Goal: Obtain resource: Download file/media

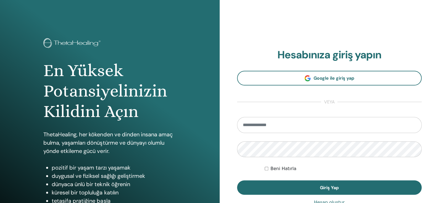
click at [269, 121] on input "email" at bounding box center [329, 125] width 185 height 16
type input "**********"
click at [237, 180] on button "Giriş Yap" at bounding box center [329, 187] width 185 height 14
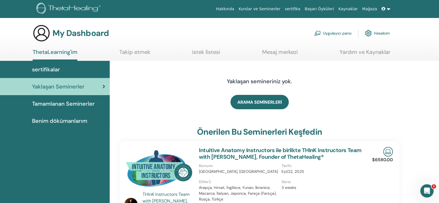
click at [85, 98] on link "Tamamlanan Seminerler" at bounding box center [55, 103] width 110 height 17
click at [87, 102] on span "Tamamlanan Seminerler" at bounding box center [63, 103] width 63 height 8
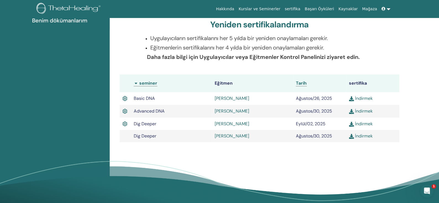
scroll to position [125, 0]
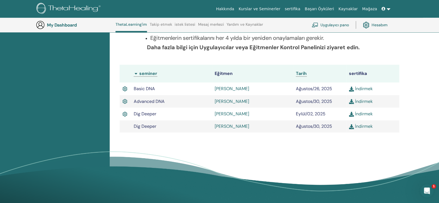
click at [370, 111] on link "İndirmek" at bounding box center [361, 114] width 24 height 6
click at [127, 88] on img at bounding box center [124, 88] width 5 height 7
click at [125, 88] on img at bounding box center [124, 88] width 5 height 7
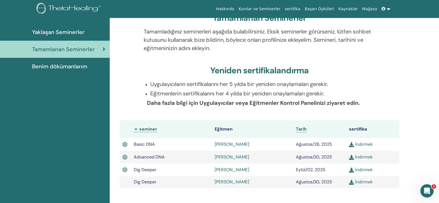
scroll to position [0, 0]
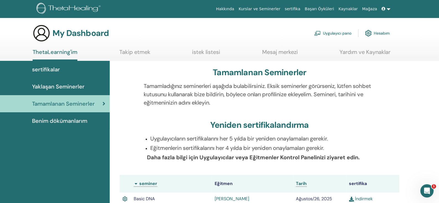
click at [83, 120] on span "Benim dökümanlarım" at bounding box center [59, 121] width 55 height 8
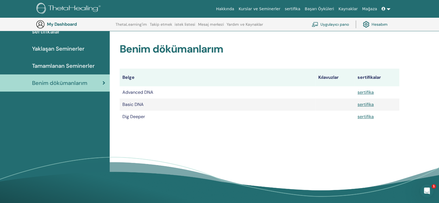
scroll to position [41, 0]
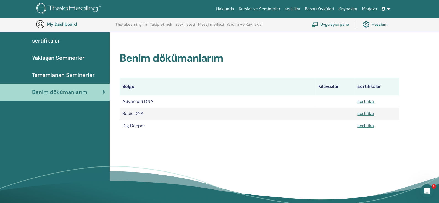
click at [65, 78] on span "Tamamlanan Seminerler" at bounding box center [63, 75] width 63 height 8
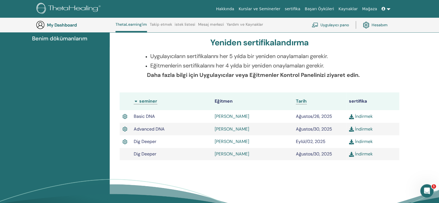
scroll to position [42, 0]
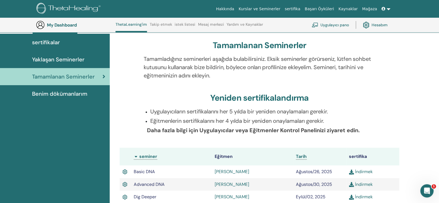
click at [69, 63] on span "Yaklaşan Seminerler" at bounding box center [58, 59] width 52 height 8
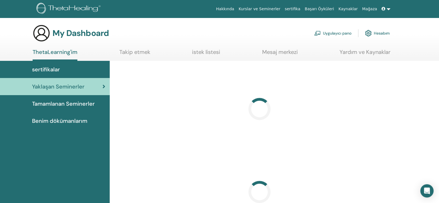
drag, startPoint x: 0, startPoint y: 0, endPoint x: 65, endPoint y: 64, distance: 91.4
click at [65, 64] on link "sertifikalar" at bounding box center [55, 69] width 110 height 17
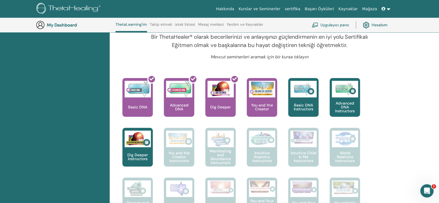
scroll to position [208, 0]
